Goal: Task Accomplishment & Management: Manage account settings

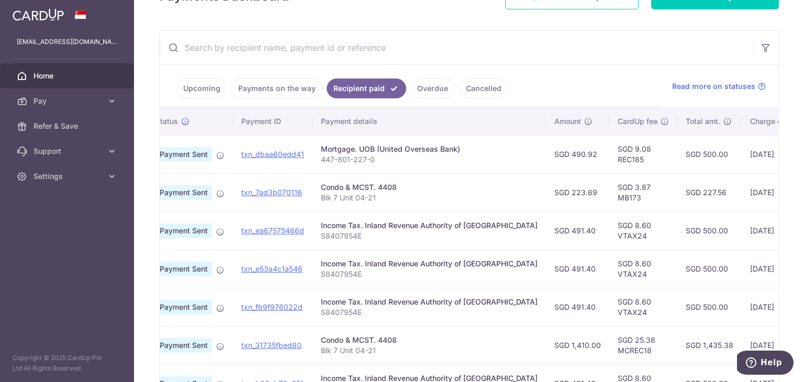
scroll to position [172, 0]
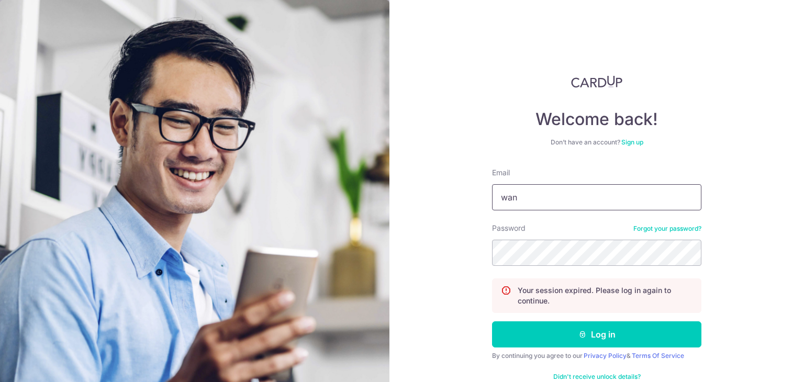
type input "[EMAIL_ADDRESS][DOMAIN_NAME]"
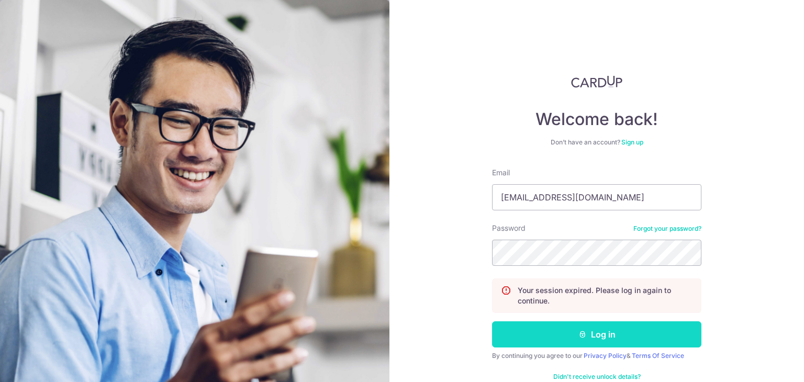
click at [588, 337] on button "Log in" at bounding box center [596, 334] width 209 height 26
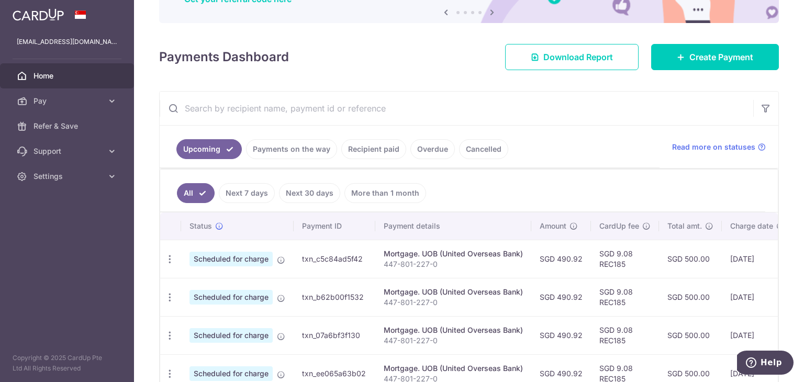
scroll to position [89, 0]
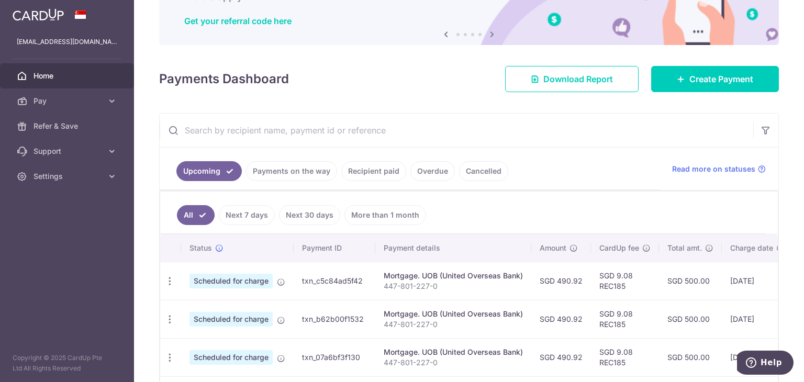
click at [361, 173] on link "Recipient paid" at bounding box center [373, 171] width 65 height 20
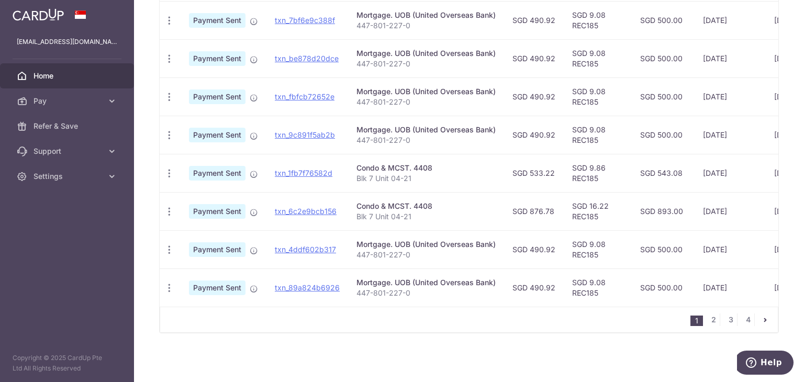
scroll to position [386, 0]
click at [709, 321] on link "2" at bounding box center [713, 319] width 13 height 13
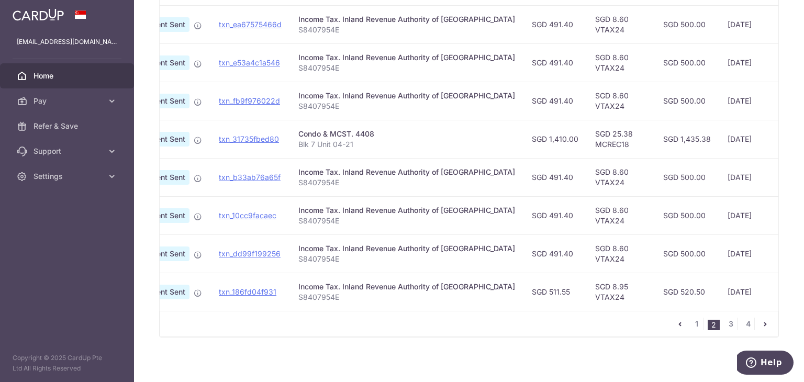
scroll to position [379, 0]
click at [725, 326] on link "3" at bounding box center [731, 323] width 13 height 13
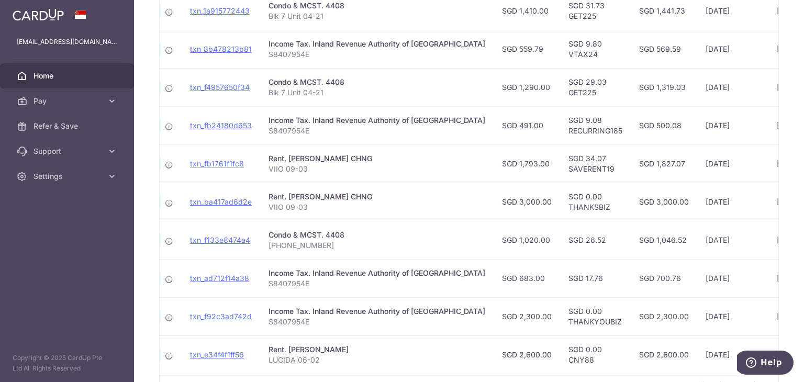
scroll to position [386, 0]
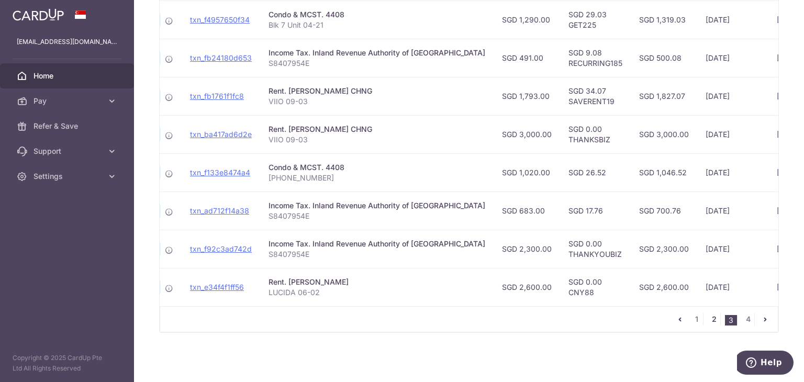
click at [708, 320] on link "2" at bounding box center [714, 319] width 13 height 13
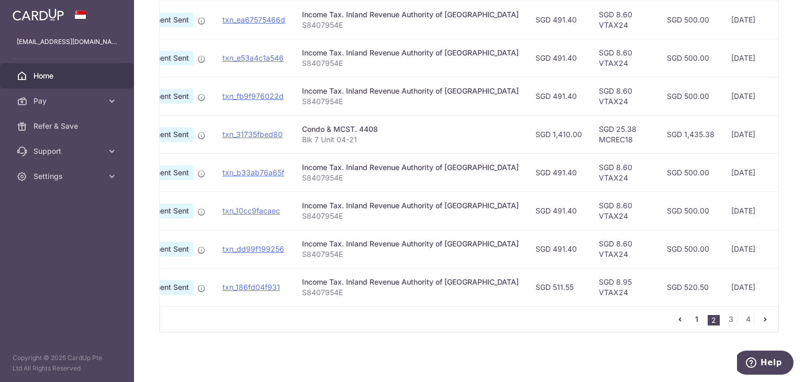
click at [691, 325] on link "1" at bounding box center [697, 319] width 13 height 13
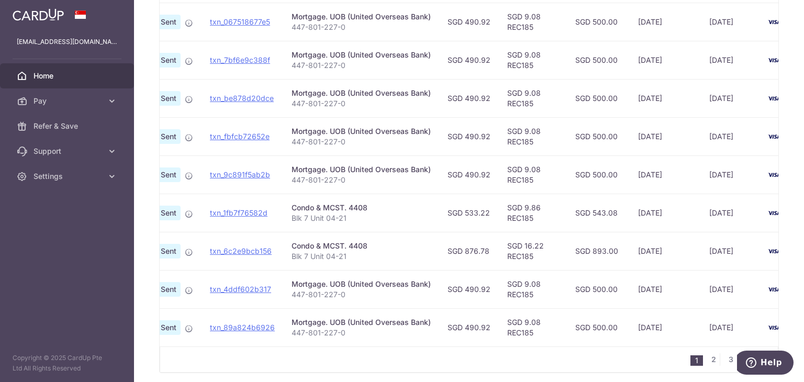
scroll to position [358, 0]
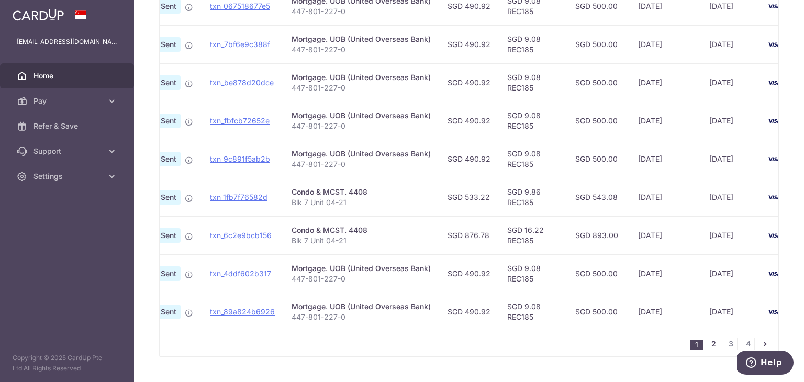
click at [709, 344] on link "2" at bounding box center [713, 344] width 13 height 13
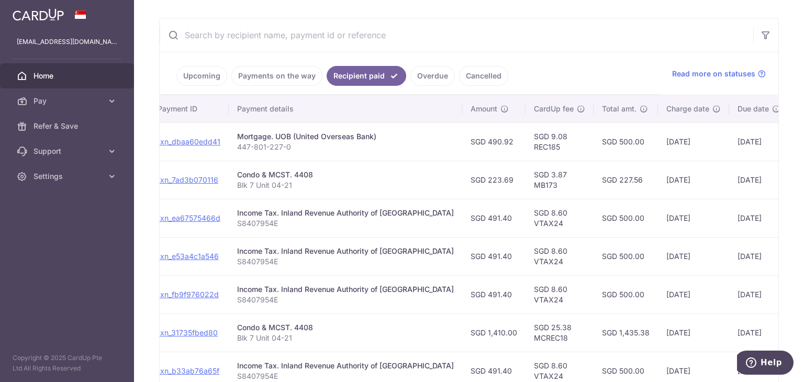
scroll to position [386, 0]
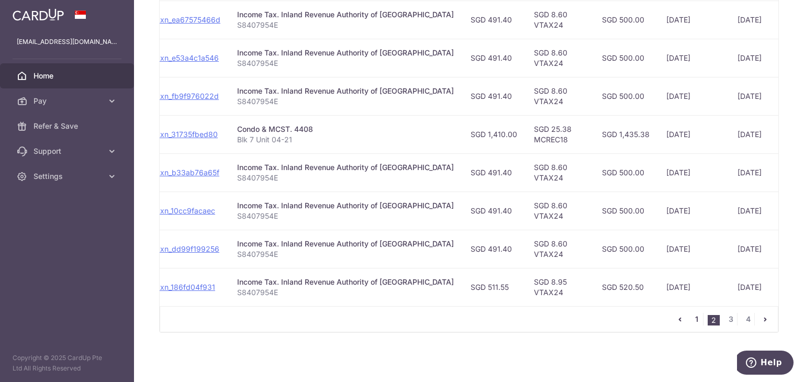
click at [691, 315] on link "1" at bounding box center [697, 319] width 13 height 13
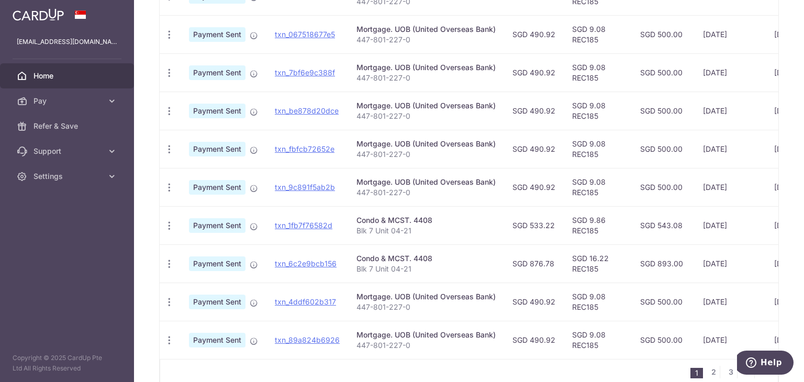
scroll to position [331, 0]
click at [298, 221] on link "txn_1fb7f76582d" at bounding box center [304, 224] width 58 height 9
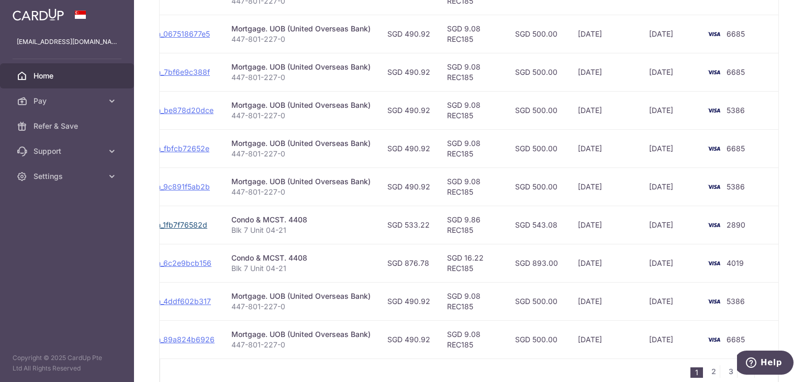
scroll to position [386, 0]
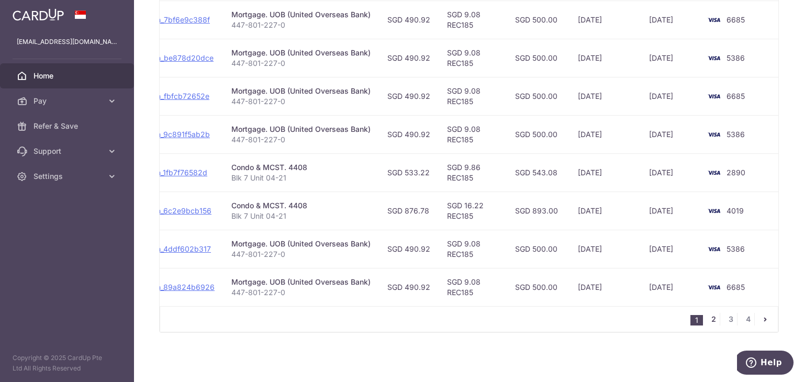
click at [707, 319] on link "2" at bounding box center [713, 319] width 13 height 13
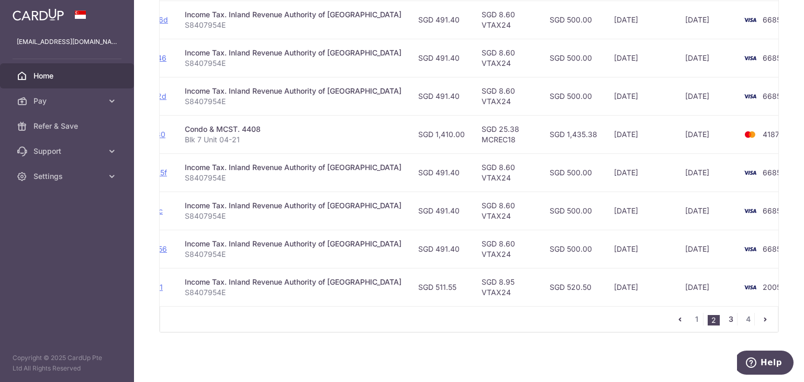
click at [727, 320] on link "3" at bounding box center [731, 319] width 13 height 13
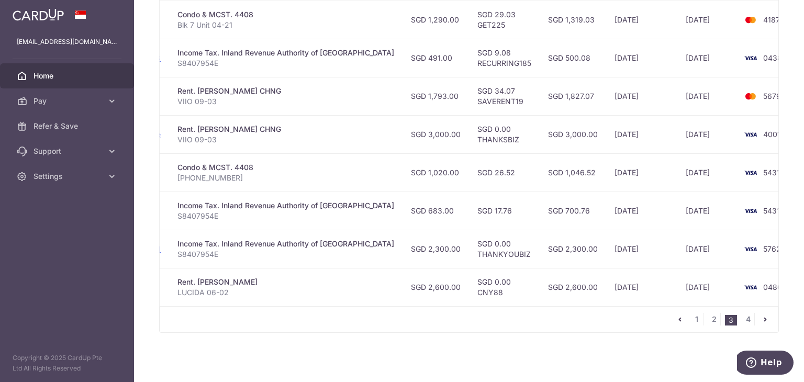
click at [709, 326] on nav "1 2 3 4" at bounding box center [726, 319] width 104 height 25
click at [708, 322] on link "2" at bounding box center [714, 319] width 13 height 13
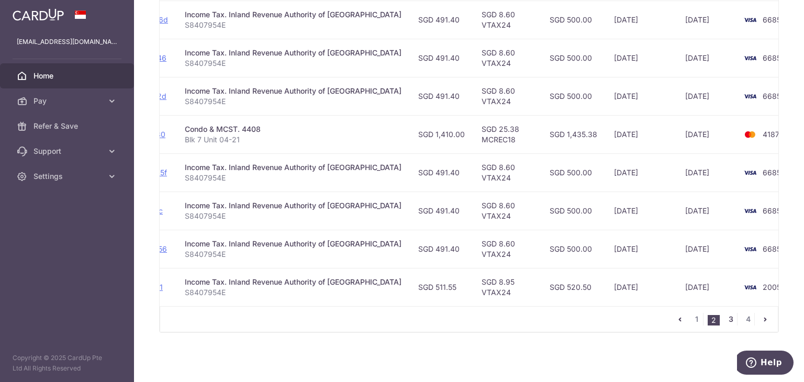
click at [725, 322] on link "3" at bounding box center [731, 319] width 13 height 13
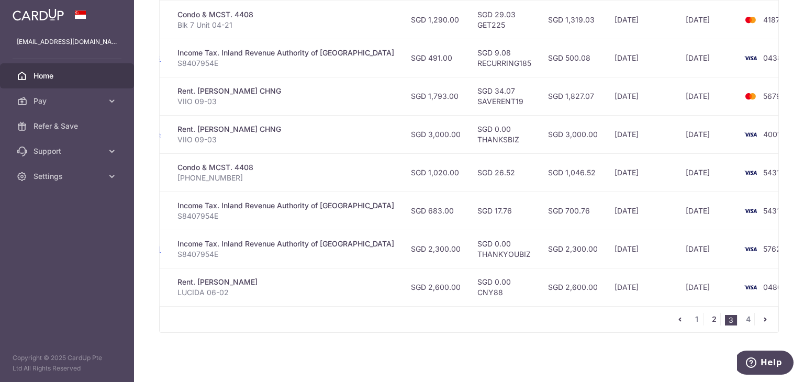
click at [710, 317] on link "2" at bounding box center [714, 319] width 13 height 13
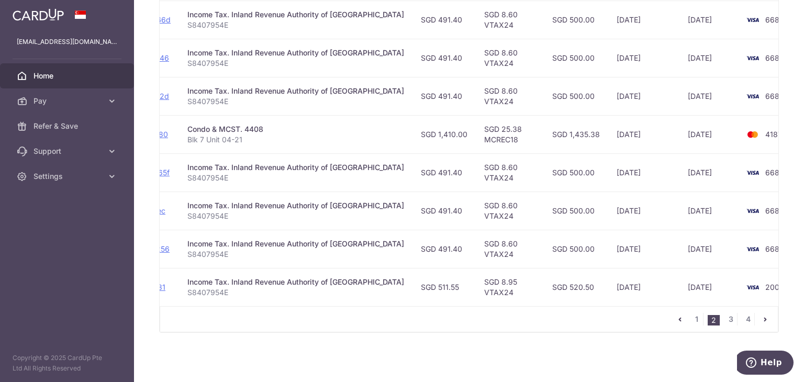
scroll to position [0, 166]
click at [725, 317] on link "3" at bounding box center [731, 319] width 13 height 13
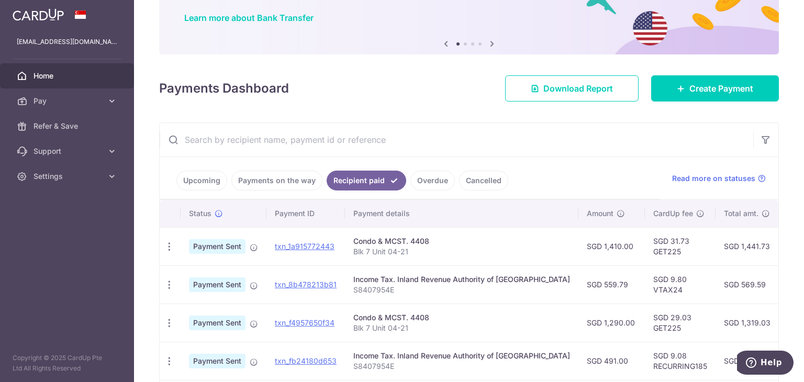
scroll to position [386, 0]
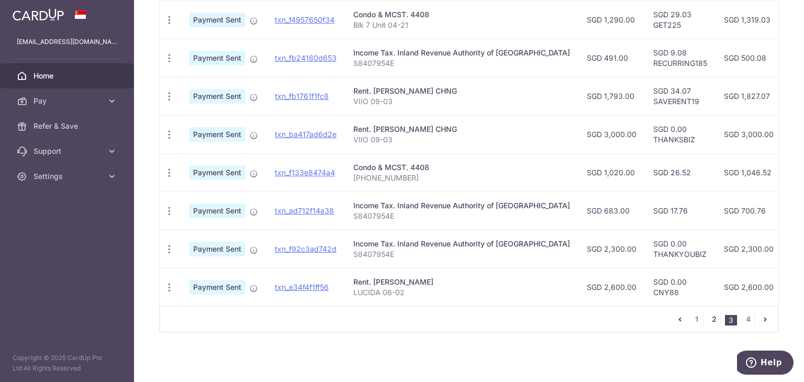
click at [709, 325] on link "2" at bounding box center [714, 319] width 13 height 13
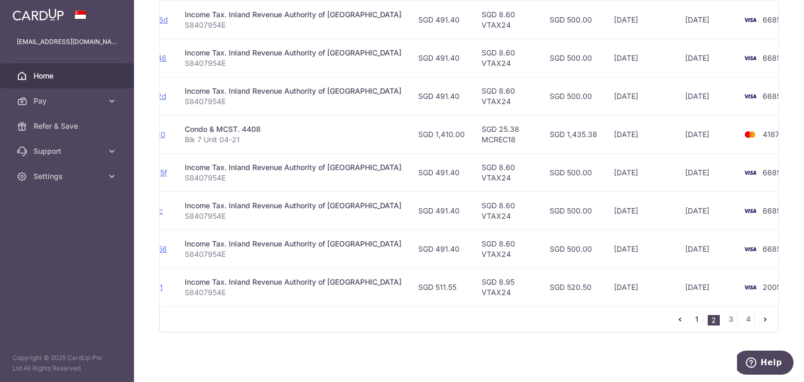
click at [691, 317] on link "1" at bounding box center [697, 319] width 13 height 13
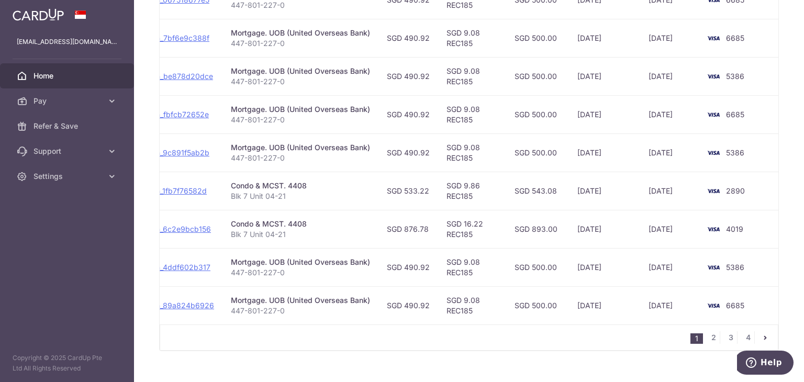
scroll to position [360, 0]
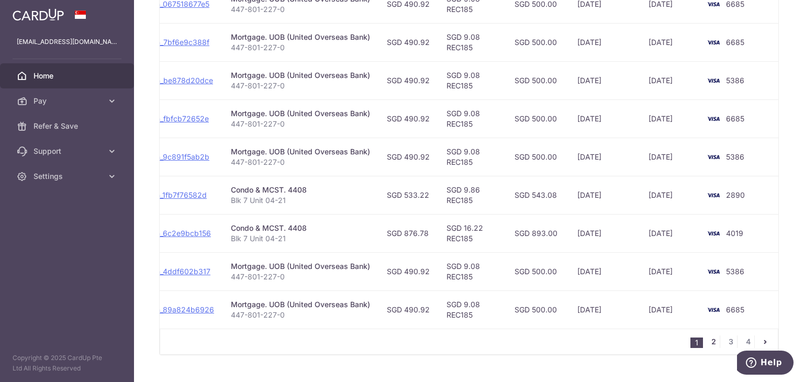
click at [707, 342] on link "2" at bounding box center [713, 342] width 13 height 13
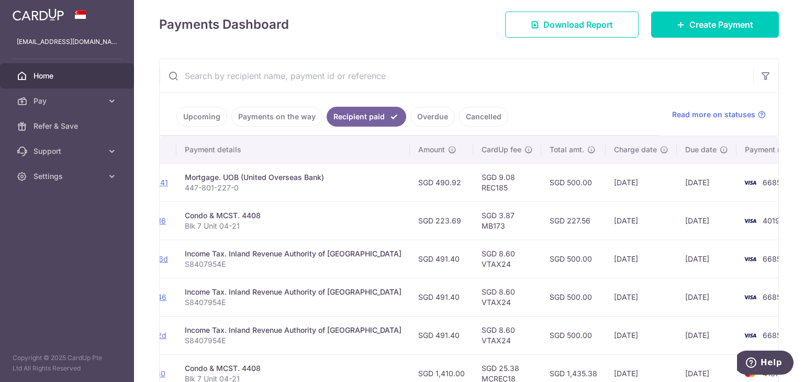
scroll to position [144, 0]
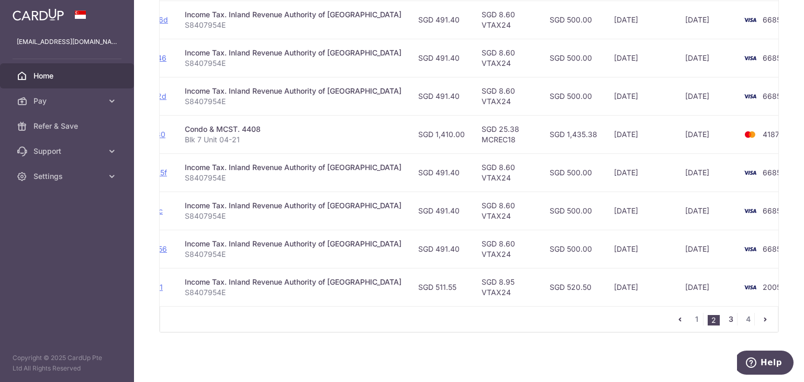
click at [725, 323] on link "3" at bounding box center [731, 319] width 13 height 13
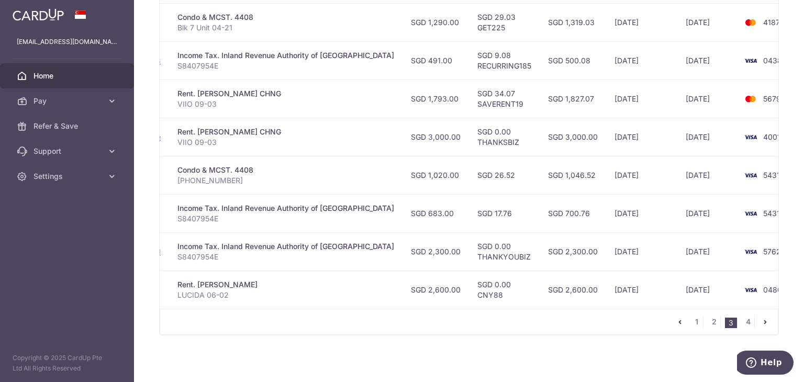
scroll to position [386, 0]
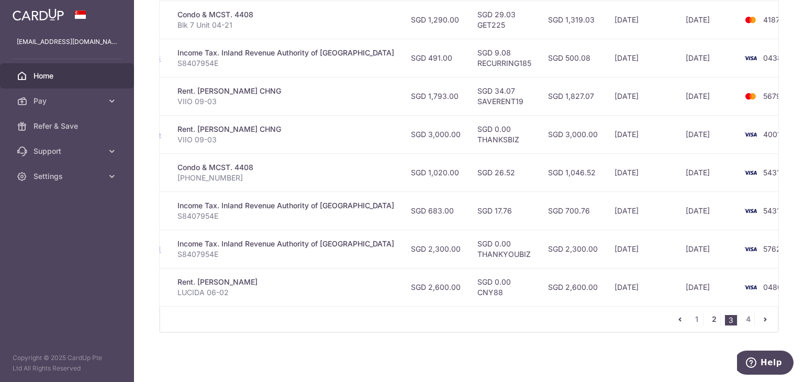
click at [710, 313] on link "2" at bounding box center [714, 319] width 13 height 13
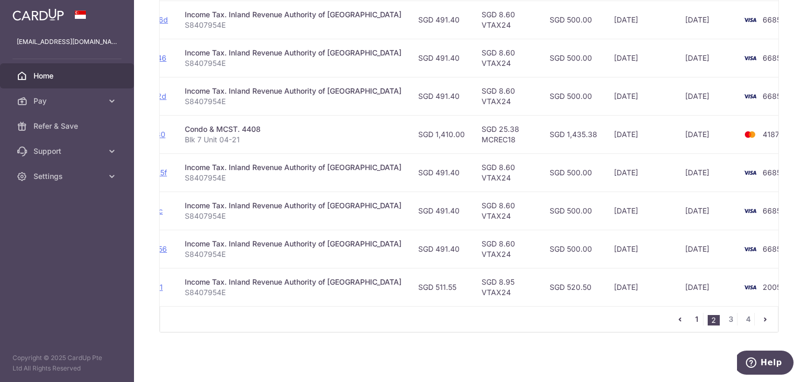
click at [692, 319] on link "1" at bounding box center [697, 319] width 13 height 13
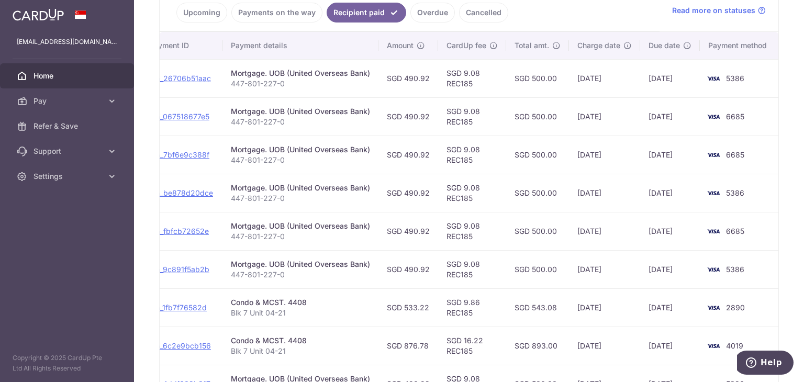
scroll to position [229, 0]
